Goal: Communication & Community: Connect with others

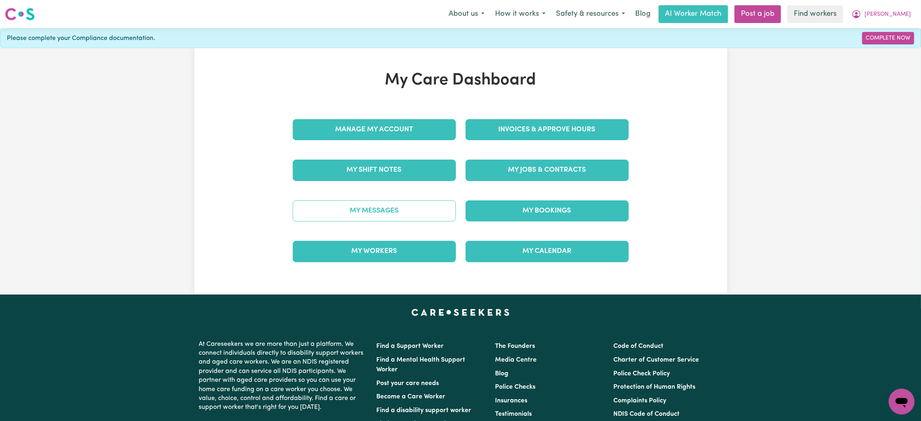
click at [382, 213] on link "My Messages" at bounding box center [374, 210] width 163 height 21
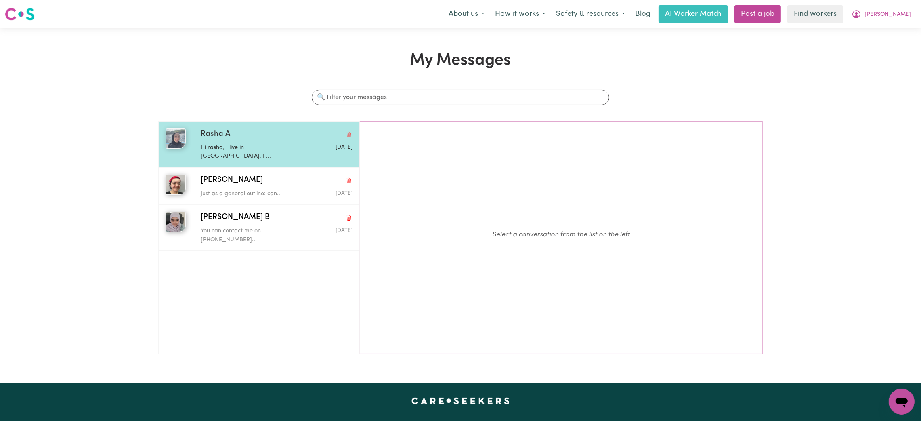
click at [209, 148] on p "Hi rasha, I live in Bardia, I ..." at bounding box center [251, 151] width 101 height 17
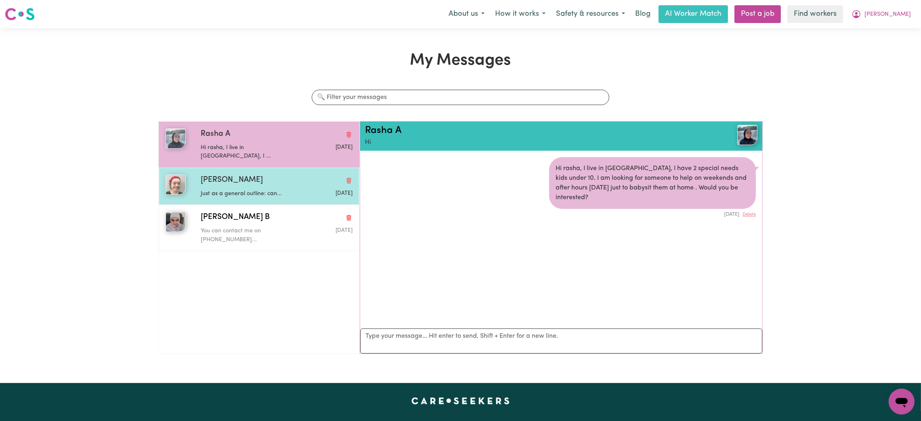
scroll to position [4, 0]
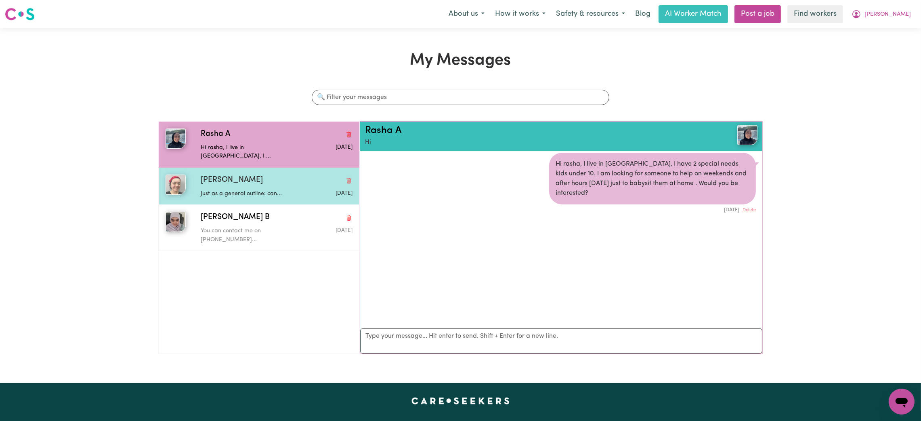
drag, startPoint x: 248, startPoint y: 174, endPoint x: 247, endPoint y: 181, distance: 7.4
click at [248, 176] on div "Julia D" at bounding box center [277, 180] width 152 height 12
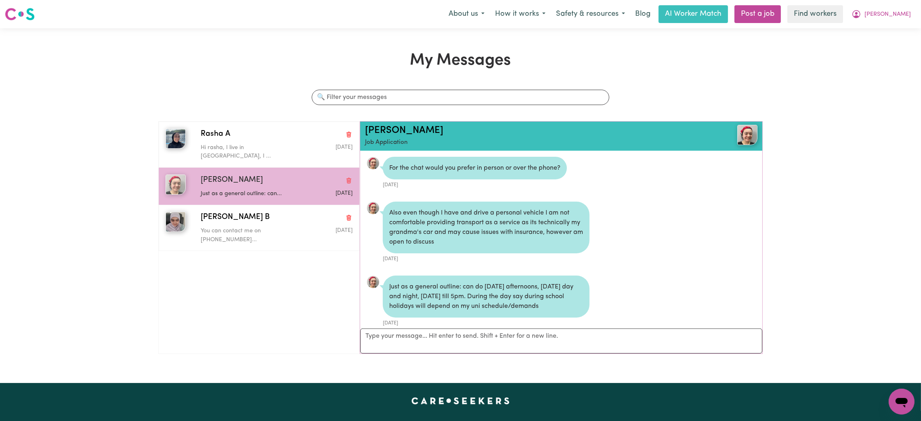
scroll to position [368, 0]
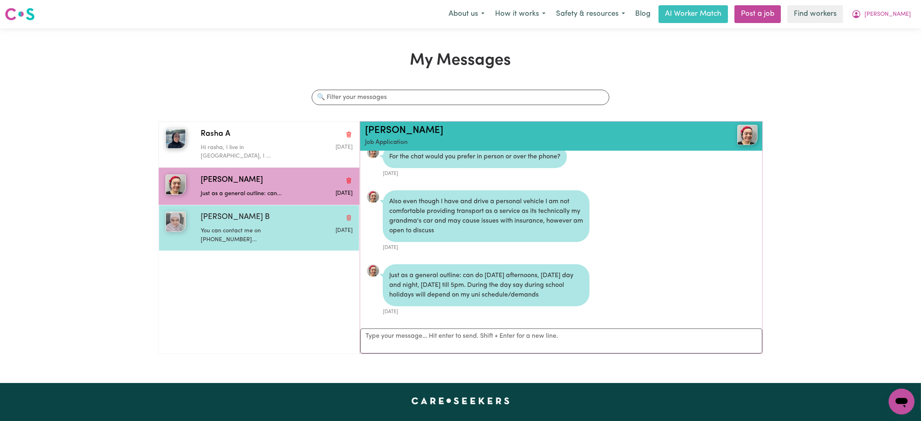
click at [233, 212] on span "YASREEN B" at bounding box center [235, 217] width 69 height 12
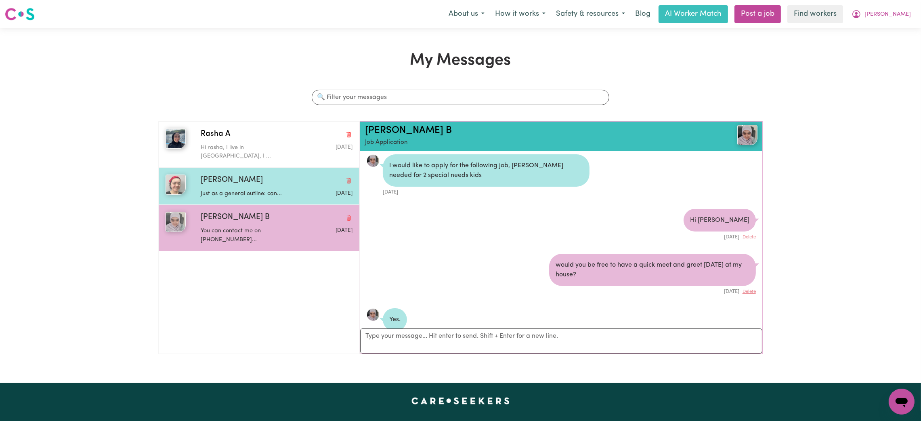
scroll to position [0, 0]
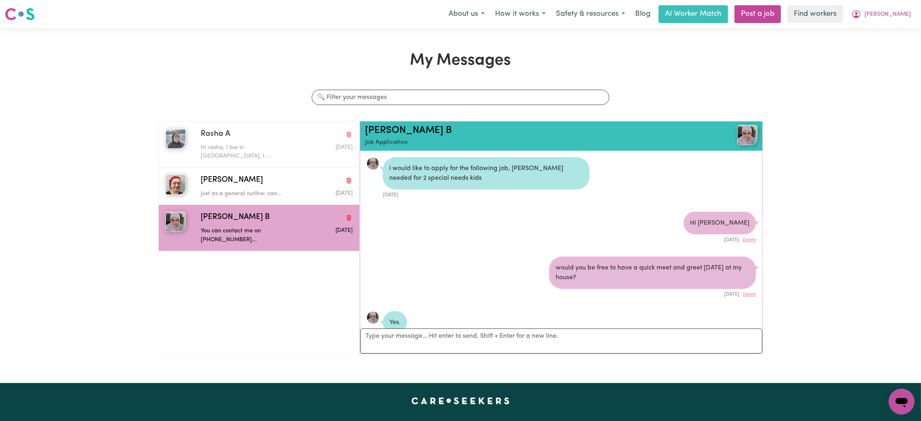
drag, startPoint x: 239, startPoint y: 147, endPoint x: 408, endPoint y: 139, distance: 168.5
click at [244, 148] on p "Hi rasha, I live in Bardia, I ..." at bounding box center [251, 151] width 101 height 17
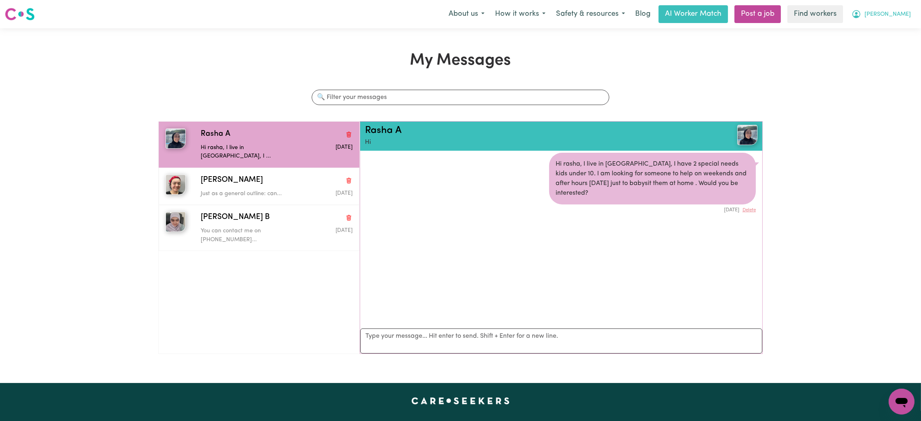
click at [903, 21] on button "Mariam" at bounding box center [881, 14] width 70 height 17
click at [884, 30] on link "My Dashboard" at bounding box center [884, 31] width 64 height 15
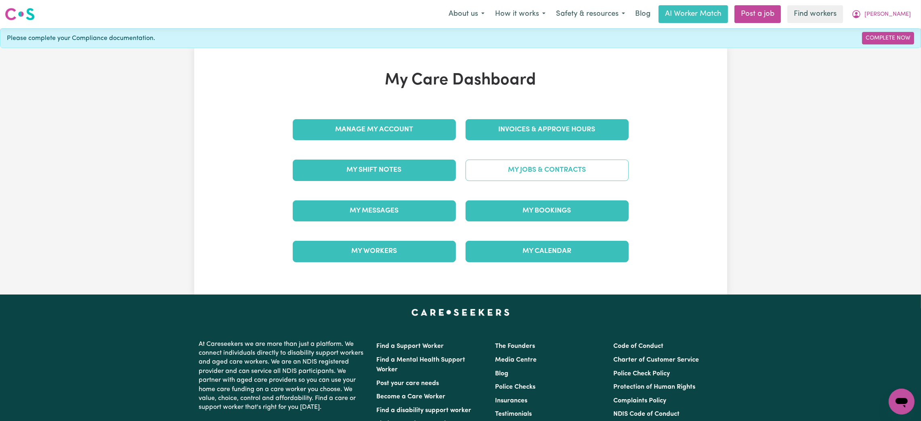
click at [518, 174] on link "My Jobs & Contracts" at bounding box center [546, 169] width 163 height 21
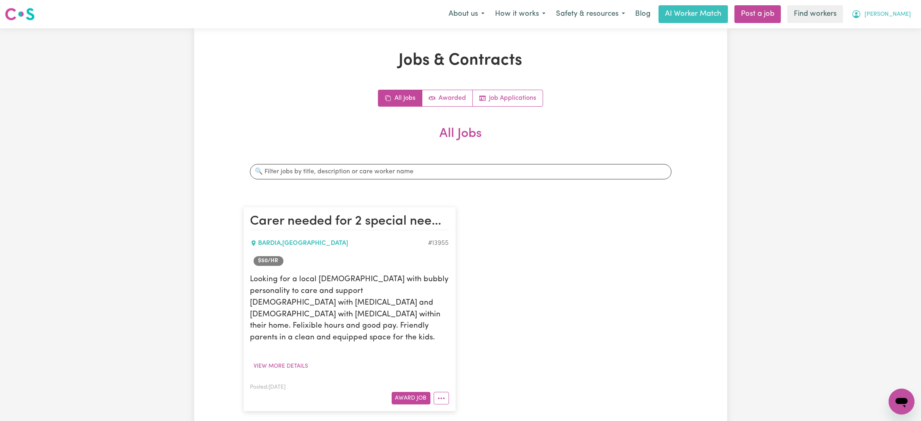
drag, startPoint x: 905, startPoint y: 15, endPoint x: 903, endPoint y: 21, distance: 6.8
click at [905, 15] on span "Mariam" at bounding box center [887, 14] width 46 height 9
click at [888, 48] on link "Logout" at bounding box center [884, 46] width 64 height 15
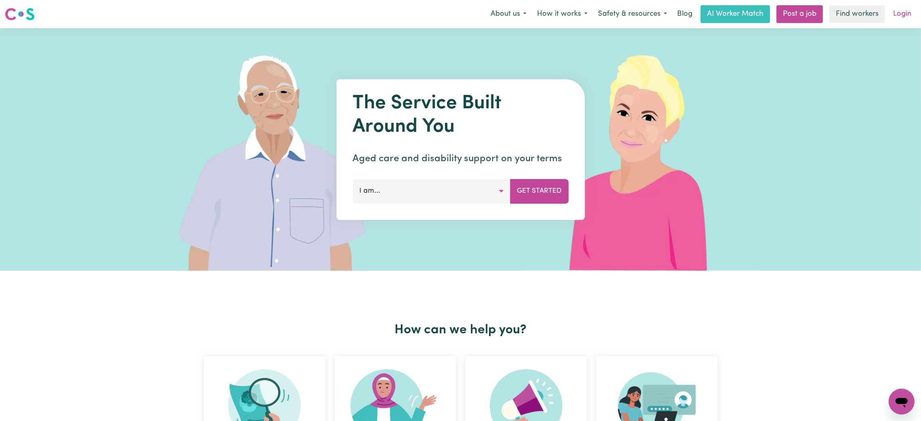
click at [897, 18] on link "Login" at bounding box center [902, 14] width 28 height 18
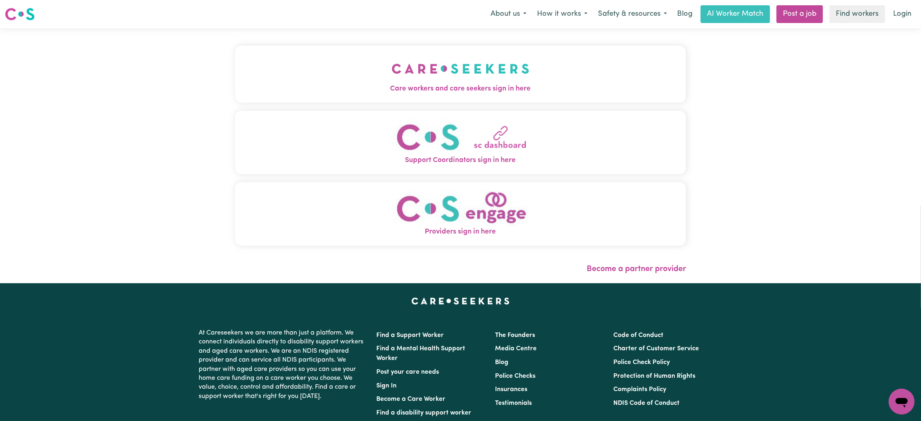
click at [312, 71] on button "Care workers and care seekers sign in here" at bounding box center [460, 74] width 451 height 57
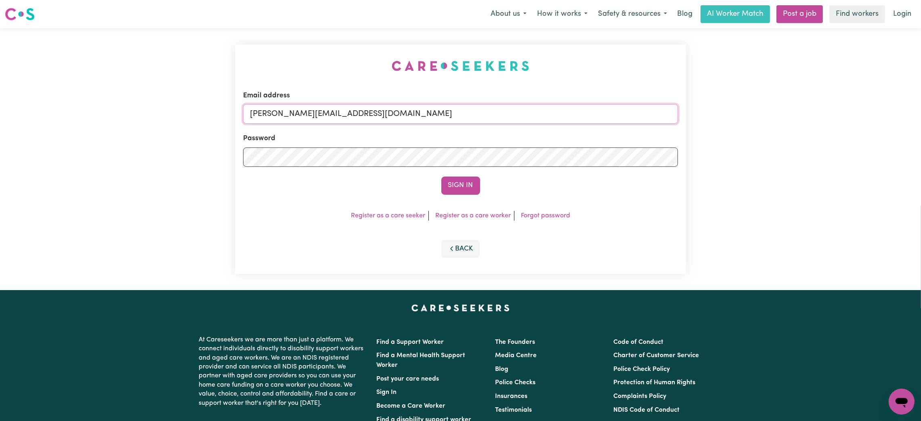
drag, startPoint x: 325, startPoint y: 115, endPoint x: 320, endPoint y: 119, distance: 6.8
click at [325, 115] on input "mikayla+engage@careseekers.com.au" at bounding box center [460, 113] width 435 height 19
drag, startPoint x: 293, startPoint y: 117, endPoint x: 493, endPoint y: 117, distance: 200.6
click at [493, 117] on input "superuser~mikayla@careseekers.com.au" at bounding box center [460, 113] width 435 height 19
type input "superuser~sarahmoten@outlook.com"
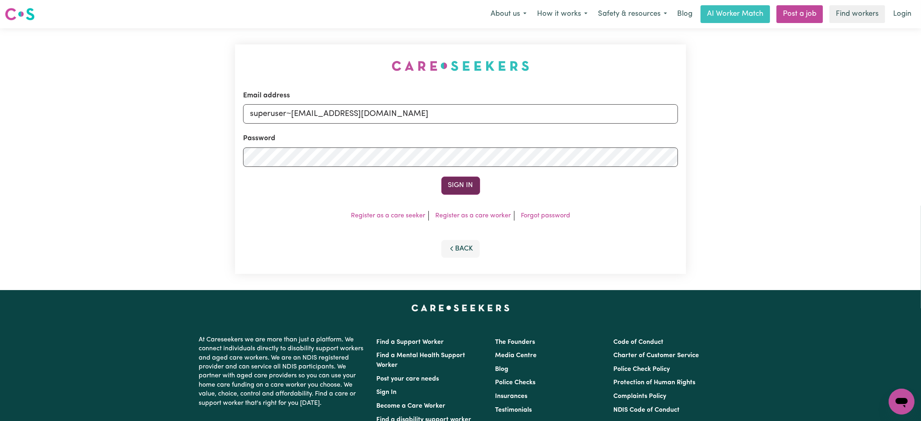
click at [453, 188] on button "Sign In" at bounding box center [460, 185] width 39 height 18
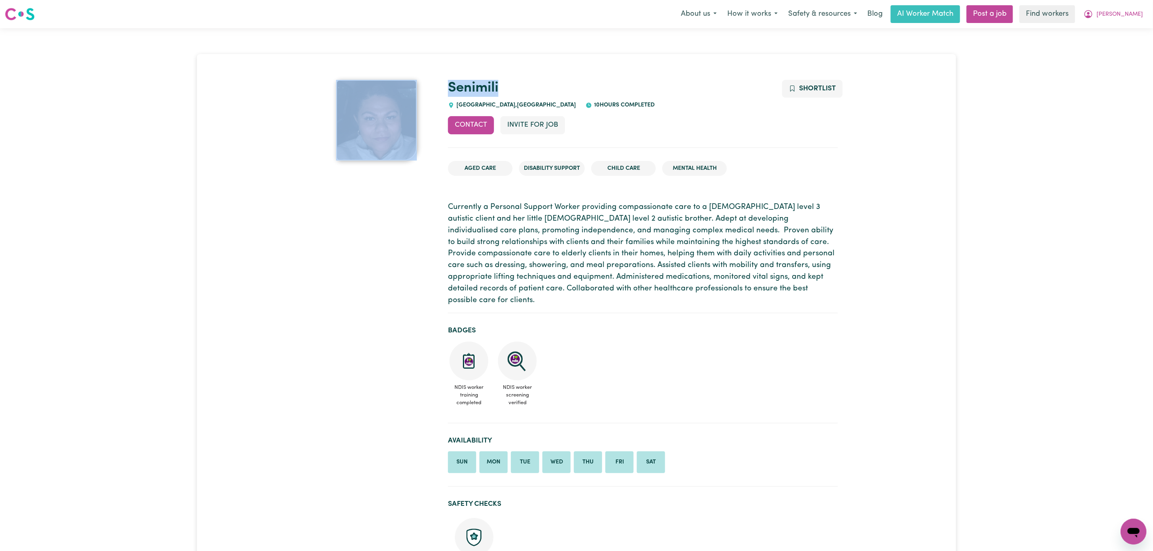
drag, startPoint x: 515, startPoint y: 85, endPoint x: 438, endPoint y: 85, distance: 77.5
copy div "Senimili"
